Goal: Information Seeking & Learning: Learn about a topic

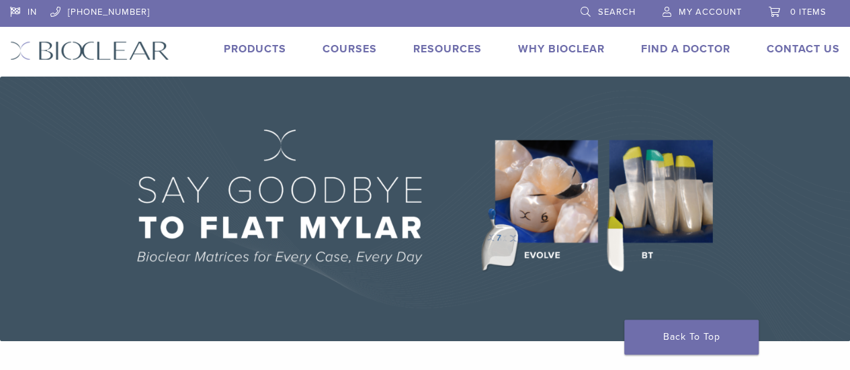
click at [231, 50] on link "Products" at bounding box center [255, 48] width 62 height 13
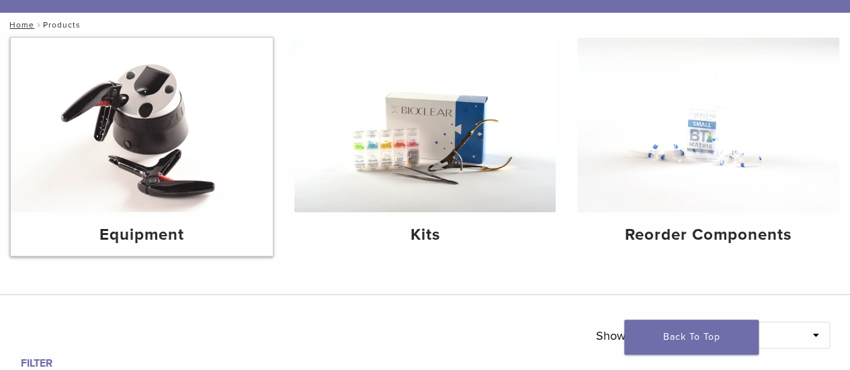
scroll to position [67, 0]
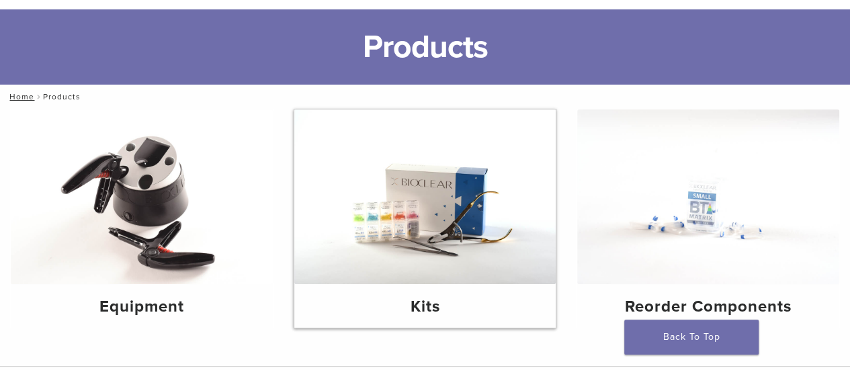
click at [399, 183] on img at bounding box center [425, 196] width 262 height 175
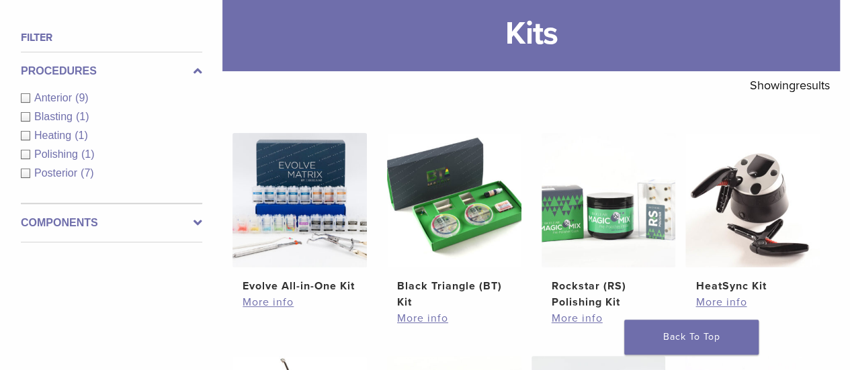
scroll to position [201, 0]
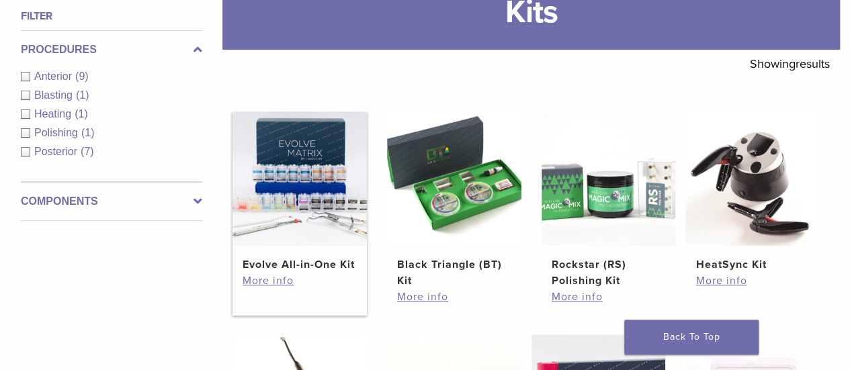
click at [286, 260] on h2 "Evolve All-in-One Kit" at bounding box center [299, 265] width 114 height 16
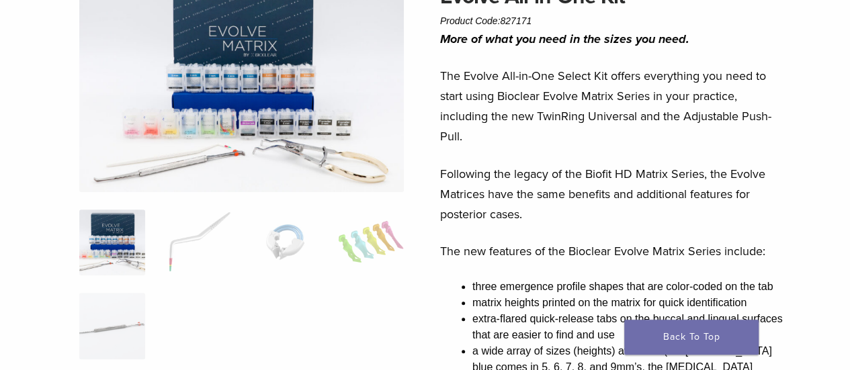
scroll to position [134, 0]
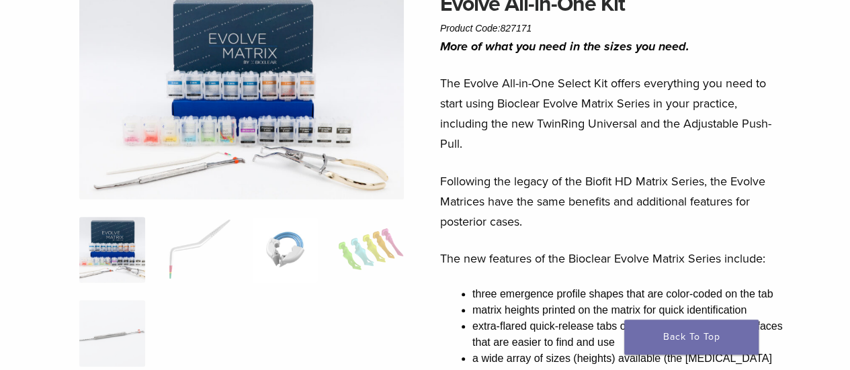
click at [297, 248] on img at bounding box center [285, 250] width 66 height 66
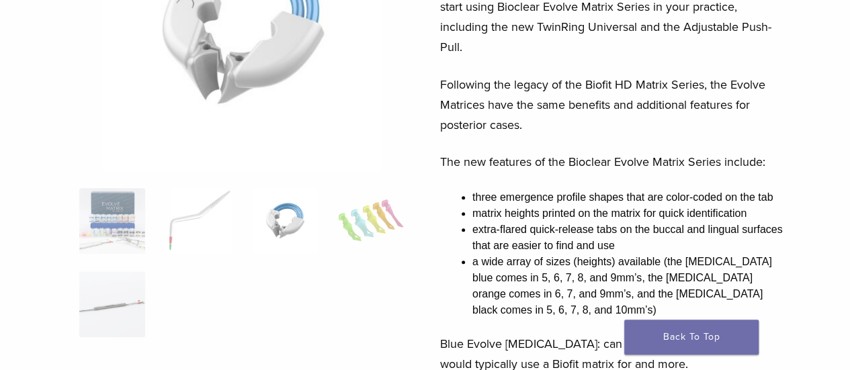
scroll to position [269, 0]
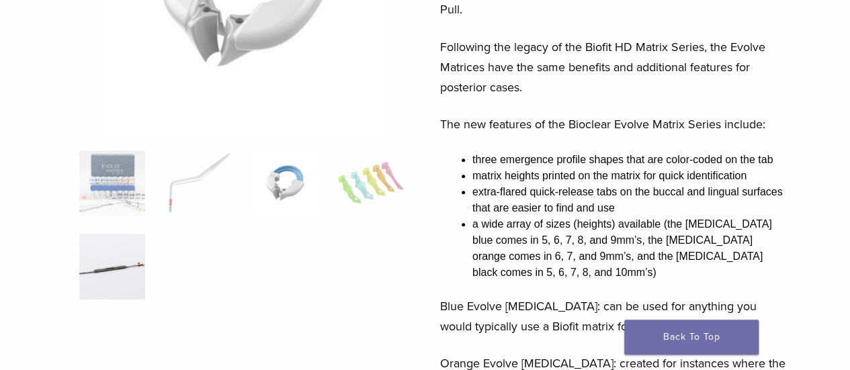
click at [130, 249] on img at bounding box center [112, 267] width 66 height 66
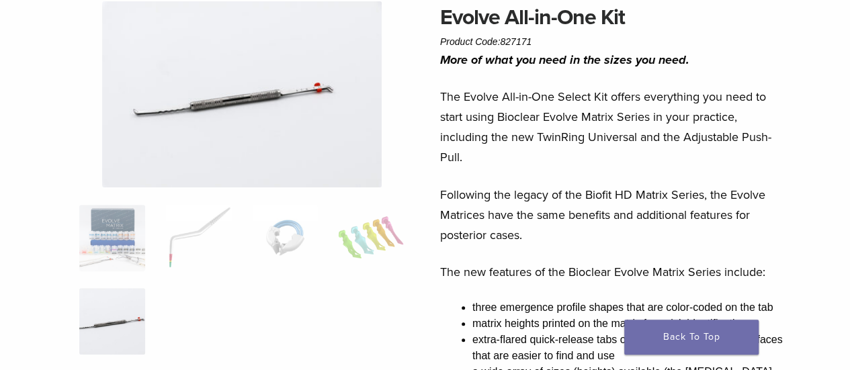
scroll to position [134, 0]
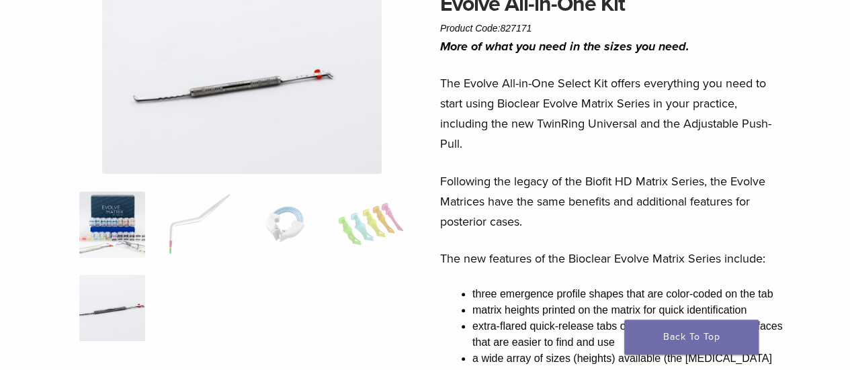
click at [133, 224] on img at bounding box center [112, 224] width 66 height 66
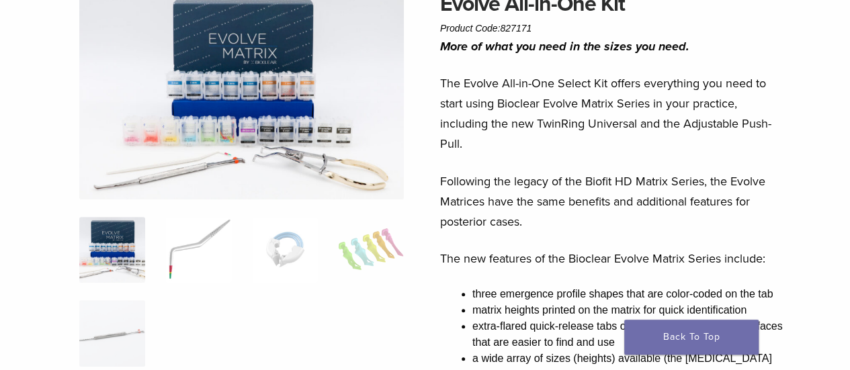
click at [185, 222] on img at bounding box center [198, 250] width 66 height 66
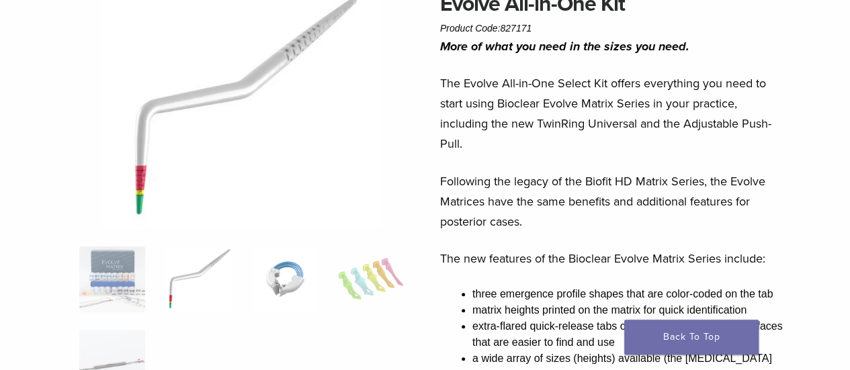
click at [266, 261] on img at bounding box center [285, 279] width 66 height 66
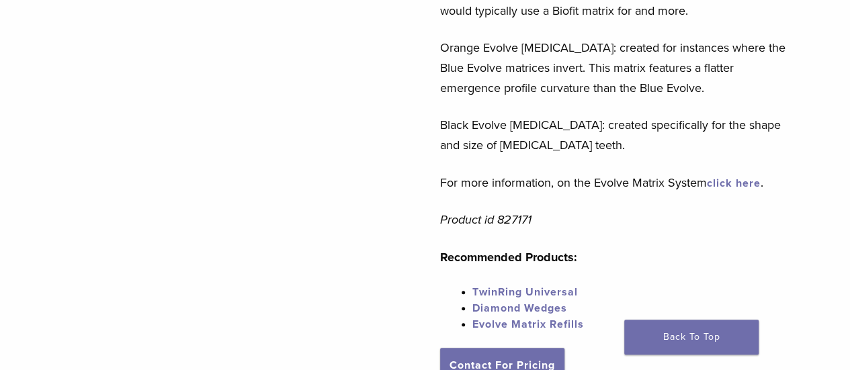
scroll to position [604, 0]
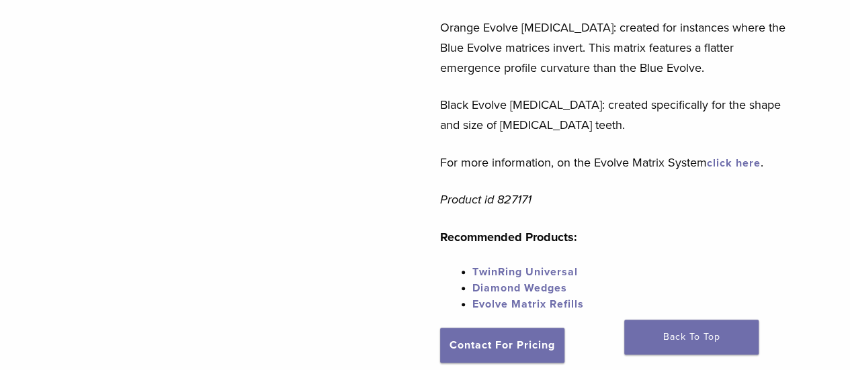
click at [523, 298] on link "Evolve Matrix Refills" at bounding box center [527, 304] width 111 height 13
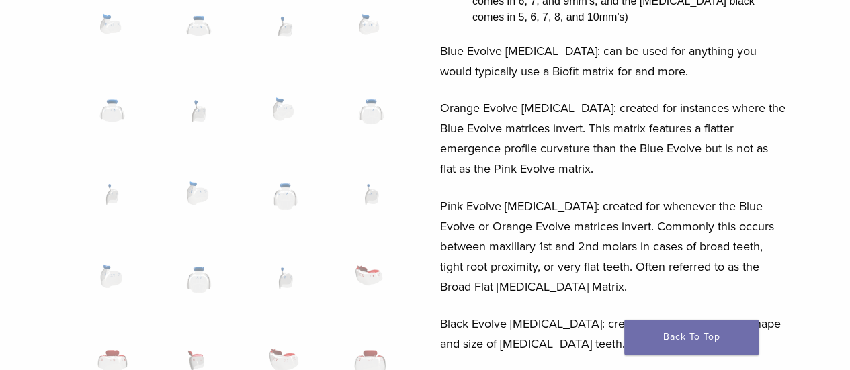
scroll to position [269, 0]
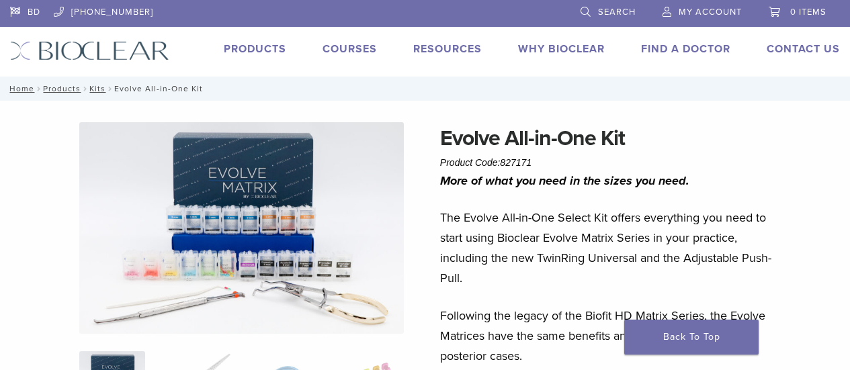
scroll to position [604, 0]
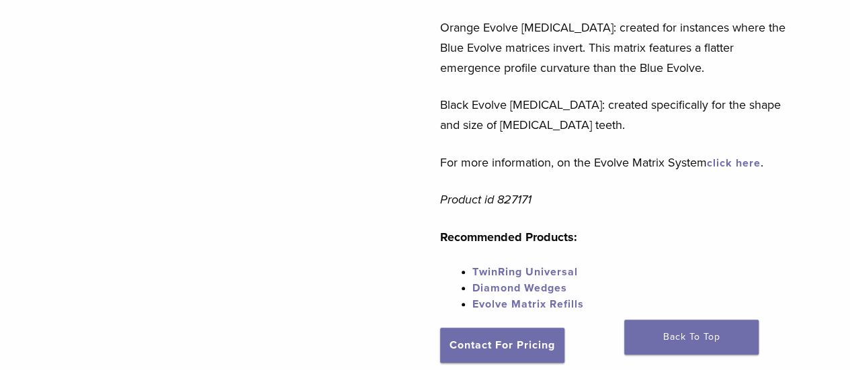
click at [561, 265] on link "TwinRing Universal" at bounding box center [524, 271] width 105 height 13
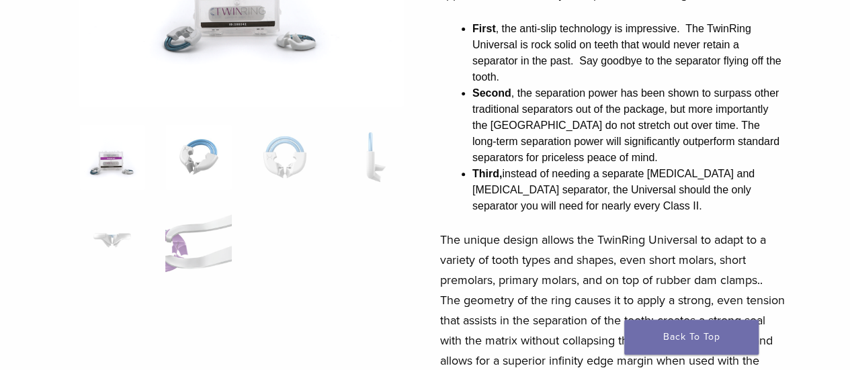
scroll to position [269, 0]
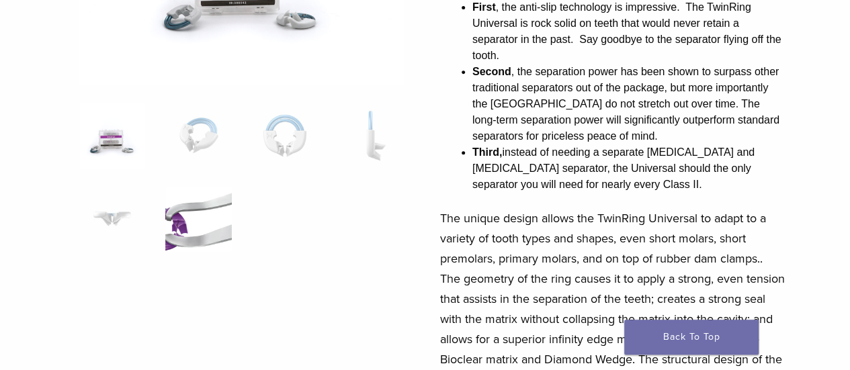
click at [185, 240] on img at bounding box center [198, 219] width 66 height 66
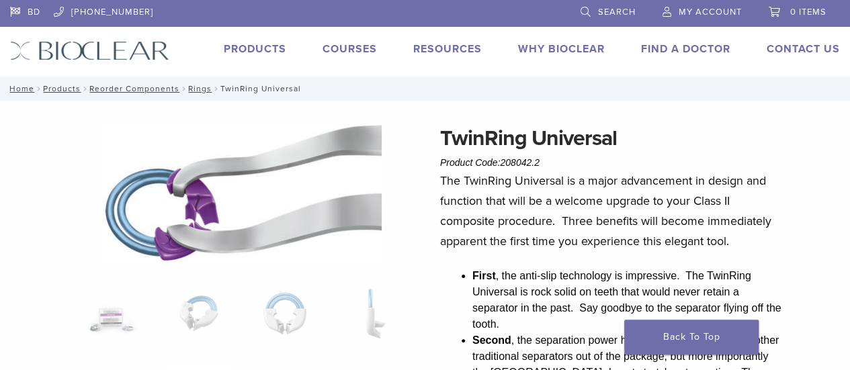
scroll to position [67, 0]
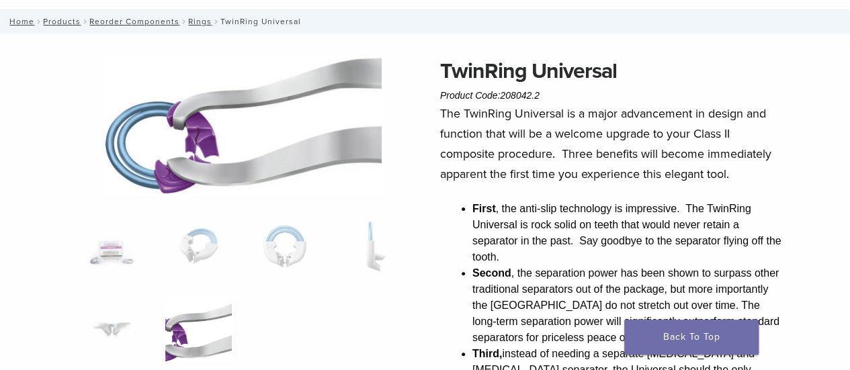
click at [185, 244] on img at bounding box center [198, 247] width 66 height 66
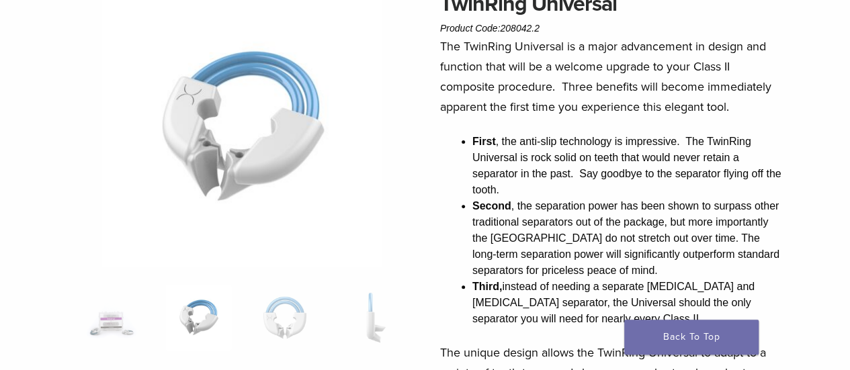
scroll to position [201, 0]
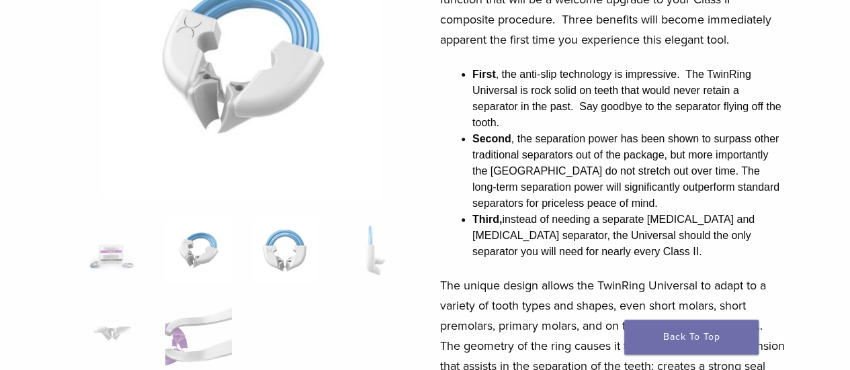
click at [263, 256] on img at bounding box center [285, 251] width 66 height 66
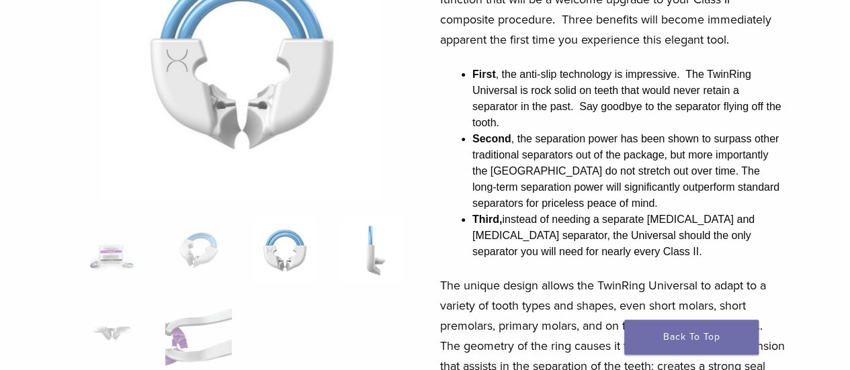
click at [367, 265] on img at bounding box center [371, 251] width 66 height 66
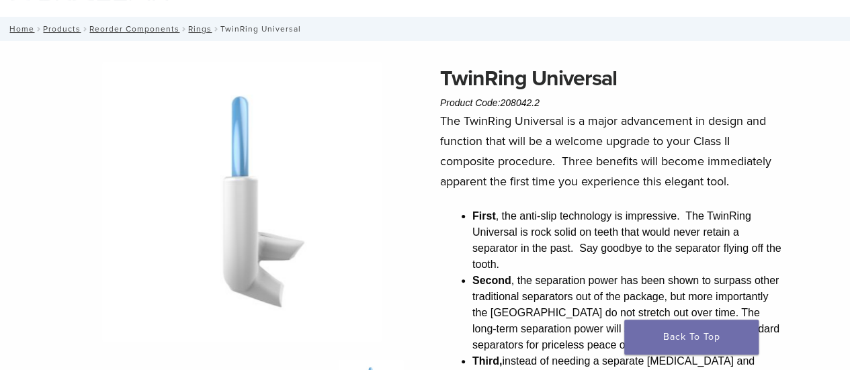
scroll to position [0, 0]
